Goal: Task Accomplishment & Management: Manage account settings

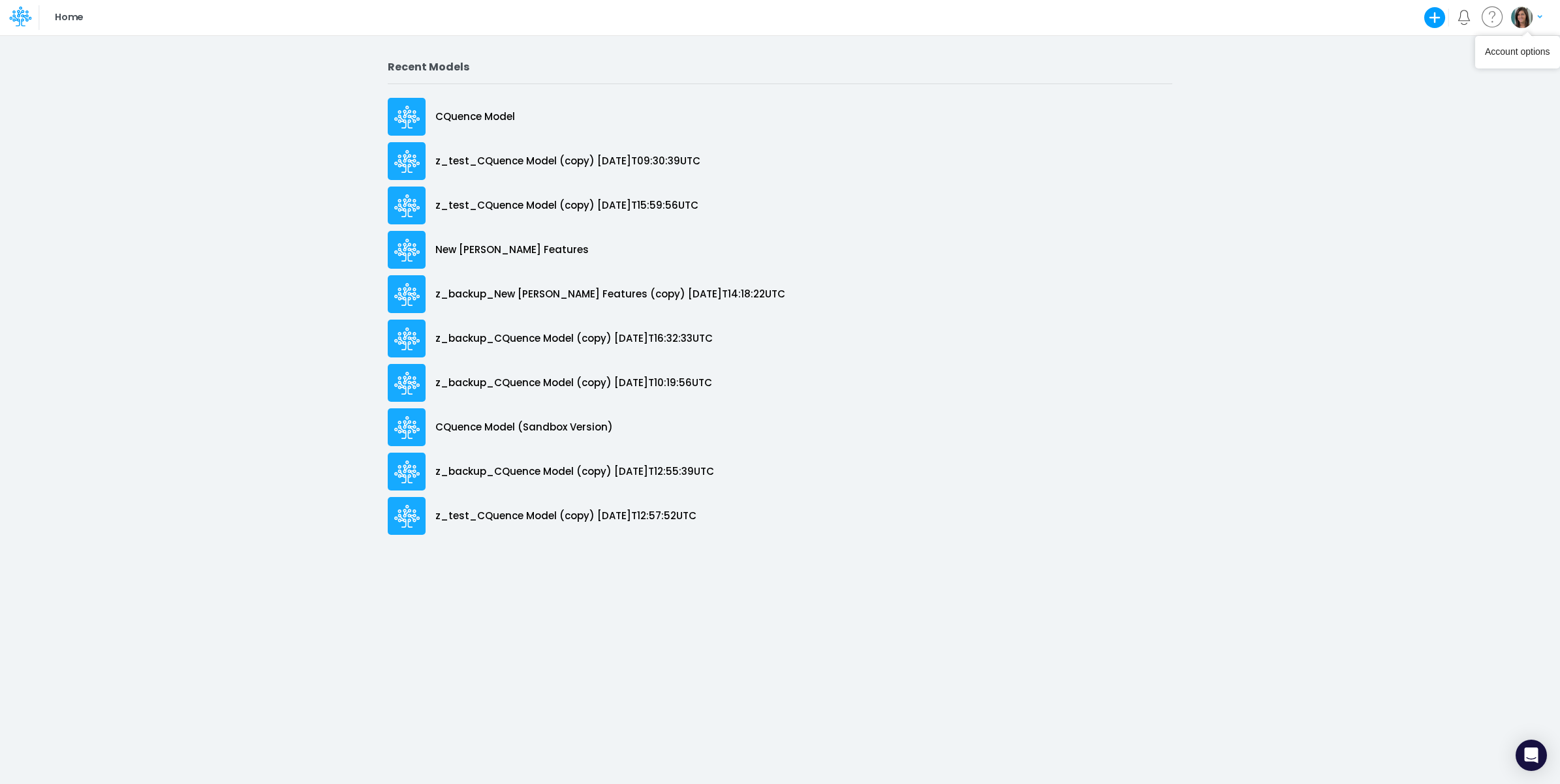
click at [1517, 17] on img "button" at bounding box center [1521, 17] width 21 height 21
click at [1484, 75] on button "Log out" at bounding box center [1473, 76] width 139 height 20
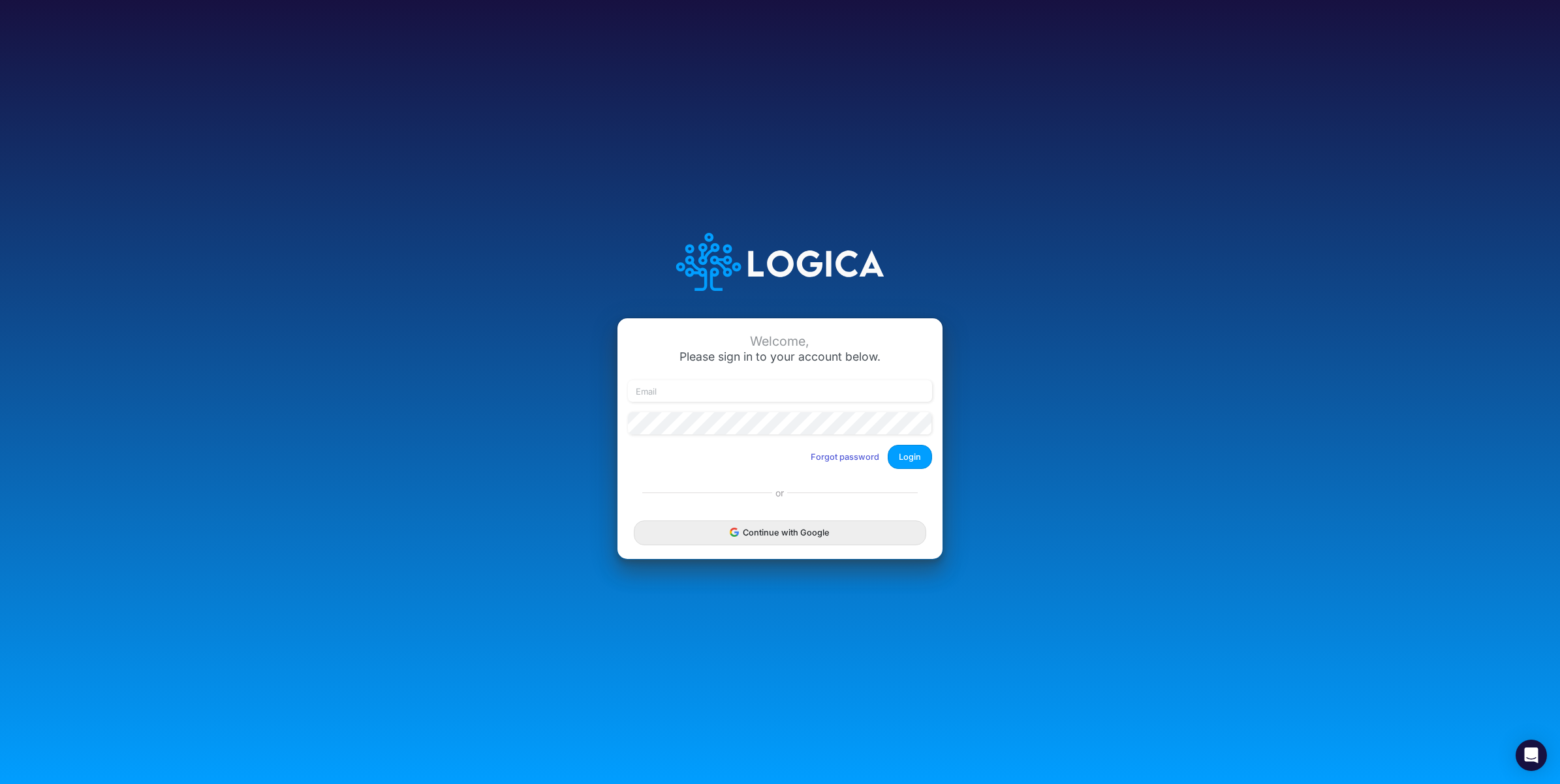
type input "[PERSON_NAME][EMAIL_ADDRESS][PERSON_NAME][DOMAIN_NAME]"
click at [906, 451] on button "Login" at bounding box center [910, 456] width 44 height 24
